Goal: Transaction & Acquisition: Purchase product/service

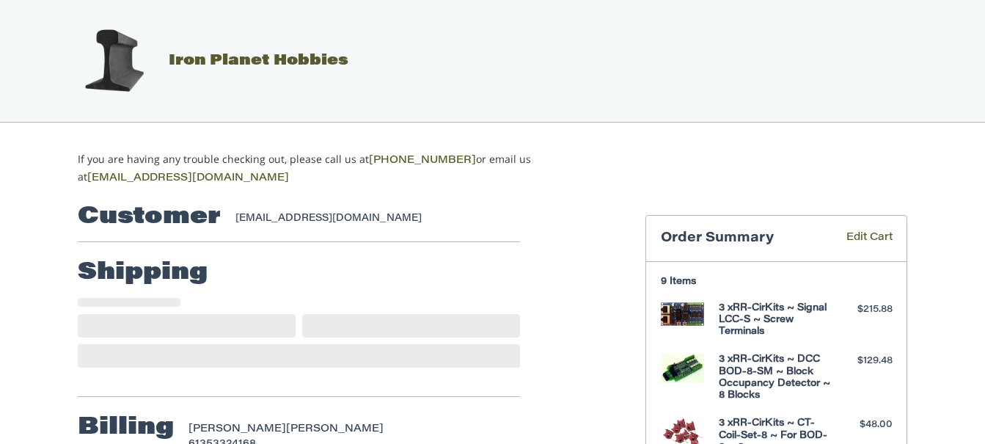
select select "**"
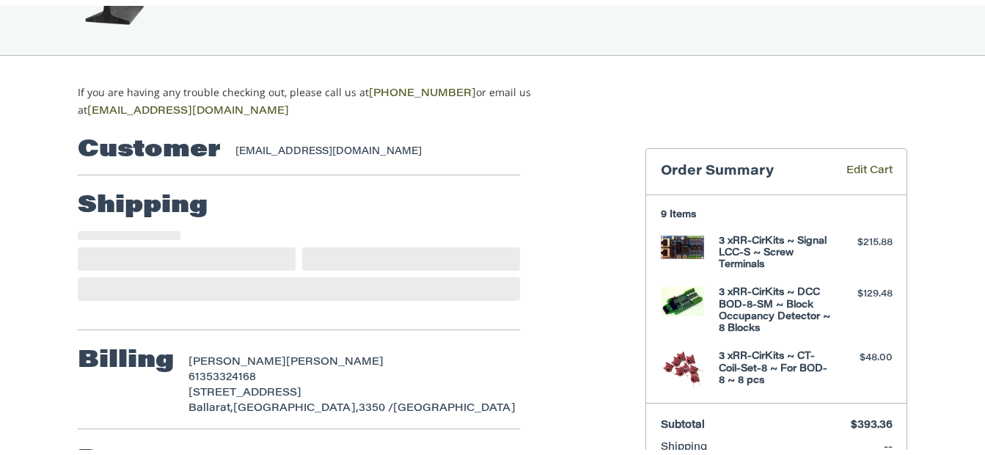
scroll to position [147, 0]
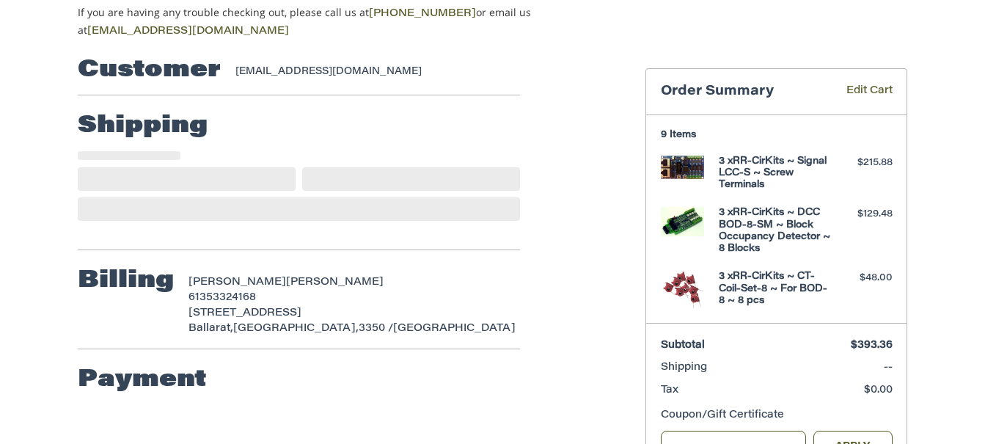
select select "***"
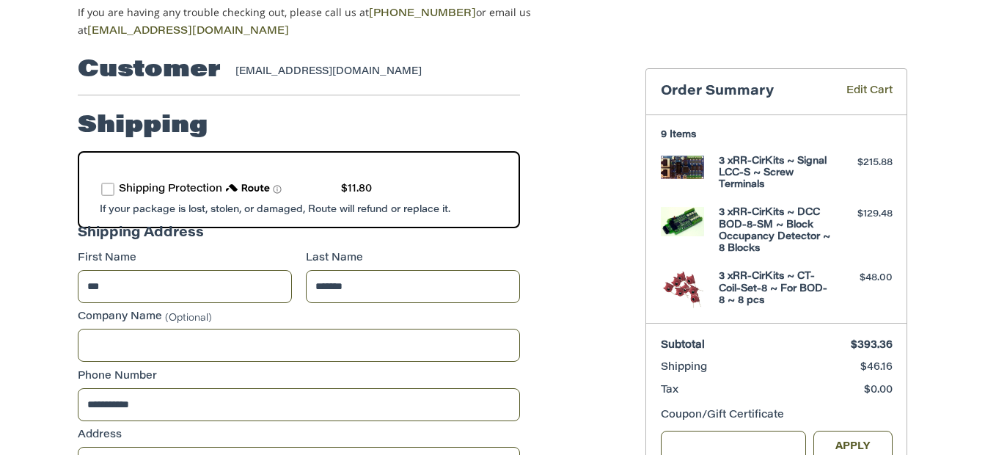
click at [389, 69] on div "[EMAIL_ADDRESS][DOMAIN_NAME]" at bounding box center [370, 72] width 271 height 15
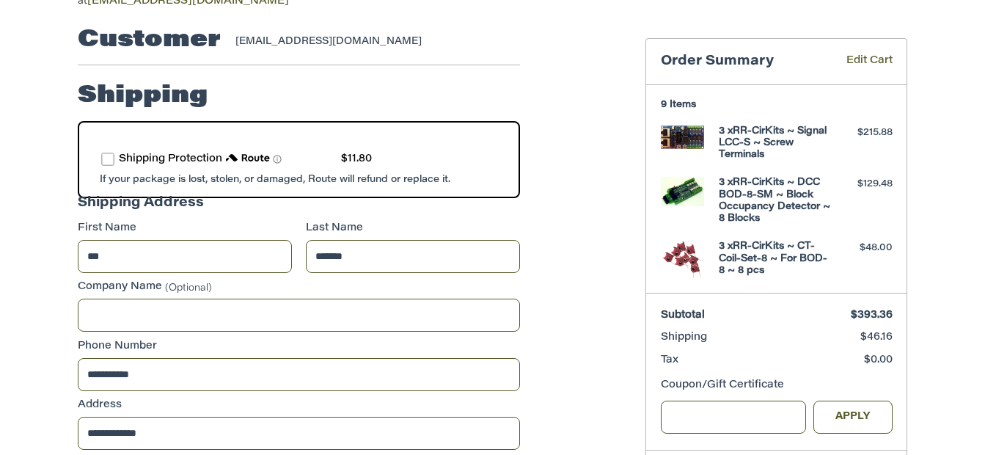
scroll to position [92, 0]
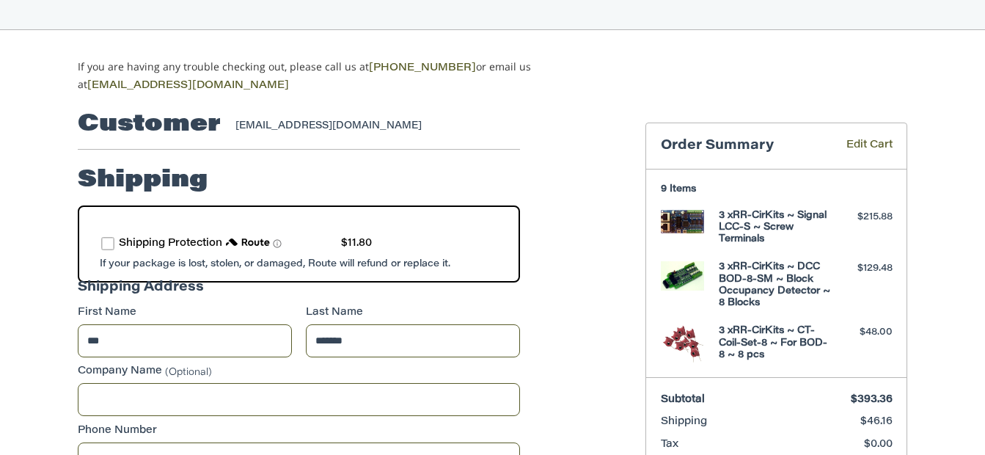
click at [393, 123] on div "[EMAIL_ADDRESS][DOMAIN_NAME]" at bounding box center [370, 126] width 271 height 15
click at [371, 122] on div "[EMAIL_ADDRESS][DOMAIN_NAME]" at bounding box center [370, 126] width 271 height 15
click at [397, 119] on div "[EMAIL_ADDRESS][DOMAIN_NAME]" at bounding box center [370, 126] width 271 height 15
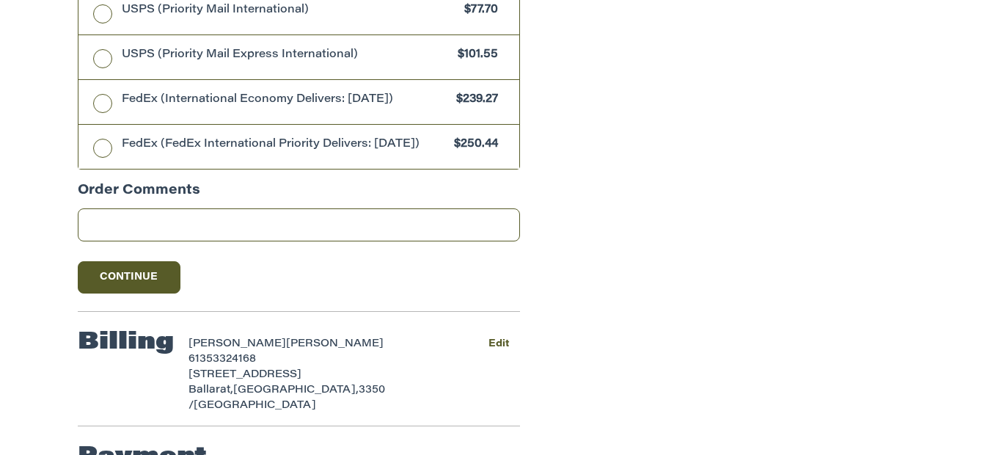
scroll to position [1193, 0]
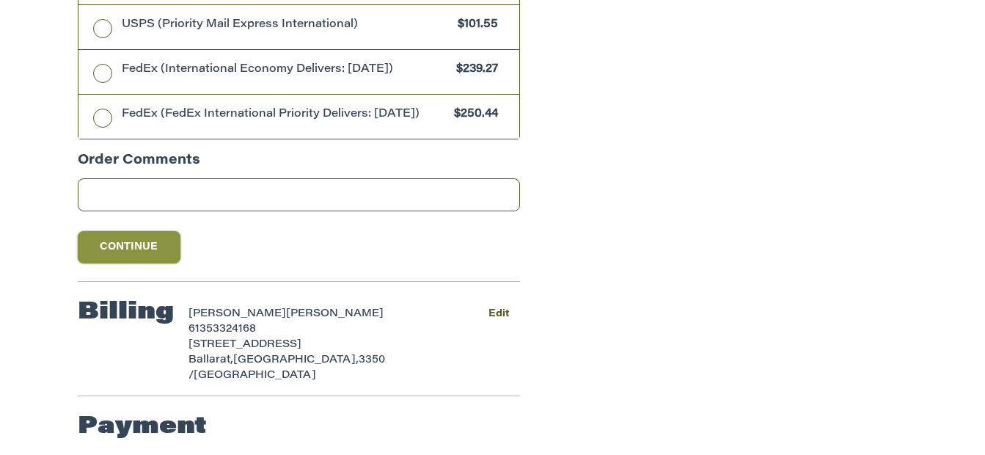
click at [133, 252] on button "Continue" at bounding box center [129, 247] width 103 height 32
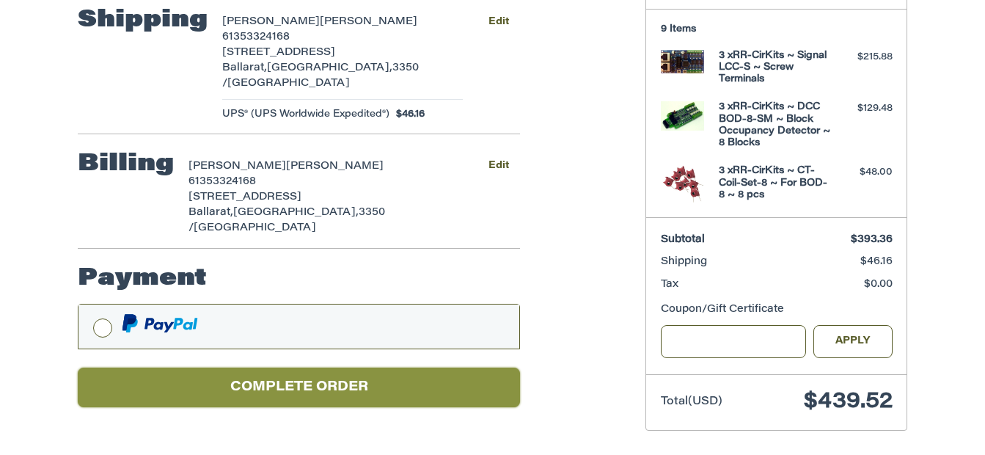
click at [348, 367] on button "Complete order" at bounding box center [299, 387] width 442 height 40
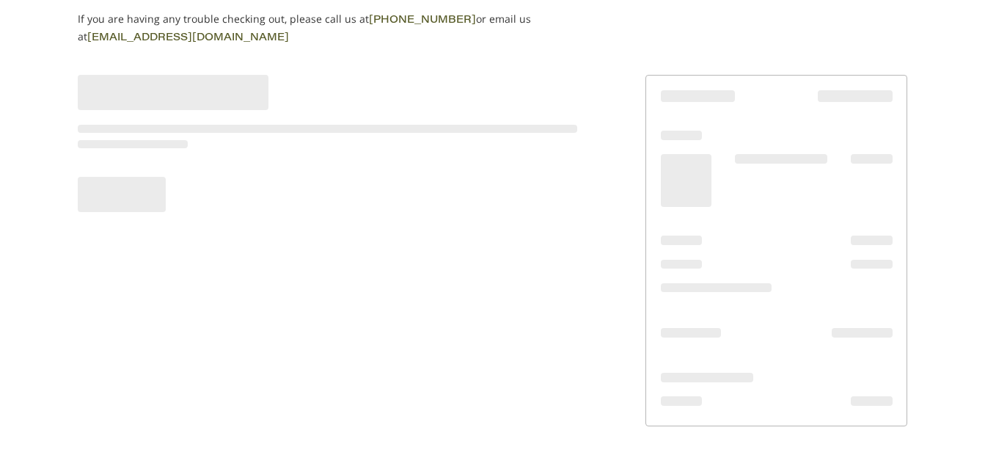
scroll to position [136, 0]
